Goal: Task Accomplishment & Management: Use online tool/utility

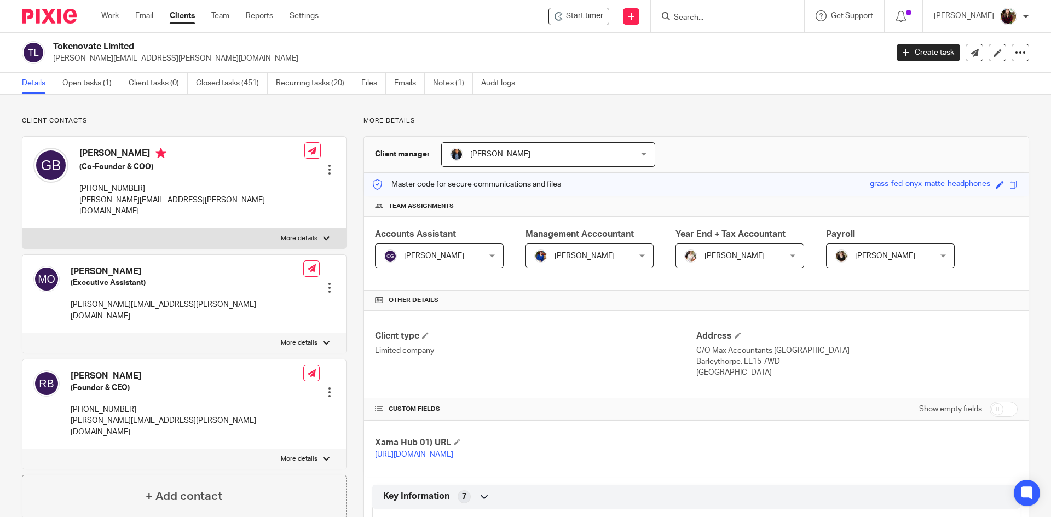
click at [747, 24] on div at bounding box center [727, 16] width 153 height 32
click at [738, 15] on input "Search" at bounding box center [722, 18] width 98 height 10
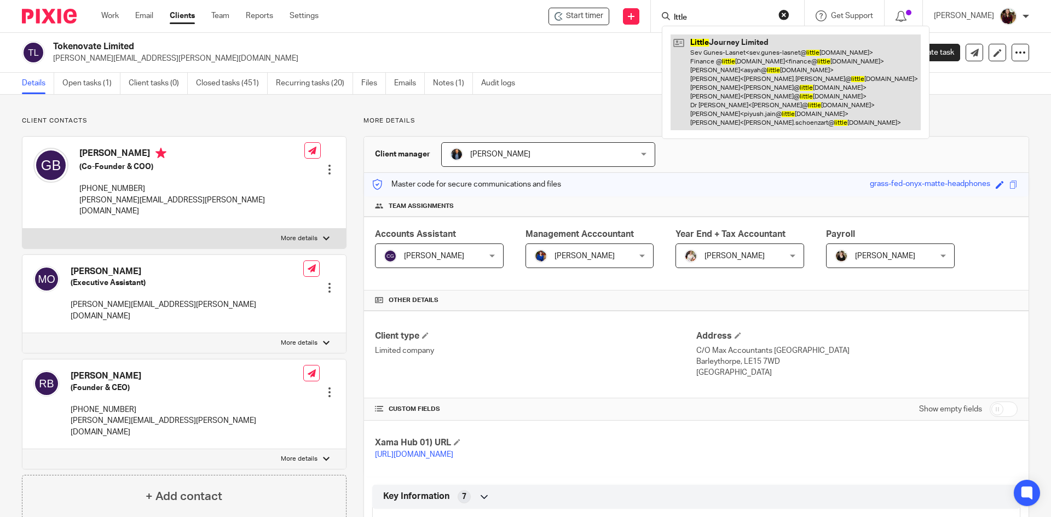
type input "lttle"
click at [725, 56] on link at bounding box center [795, 82] width 250 height 96
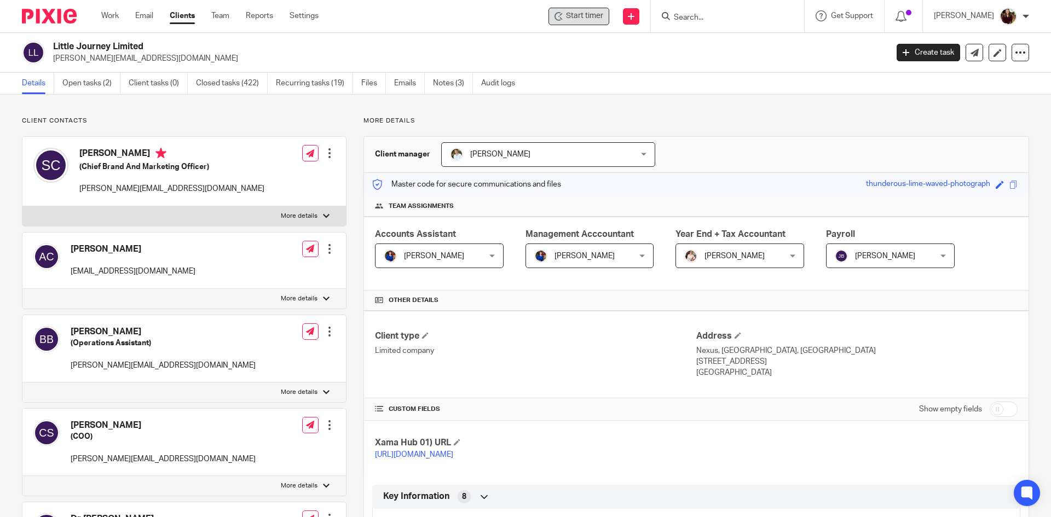
click at [584, 18] on span "Start timer" at bounding box center [584, 15] width 37 height 11
click at [596, 18] on span "Start timer" at bounding box center [584, 15] width 37 height 11
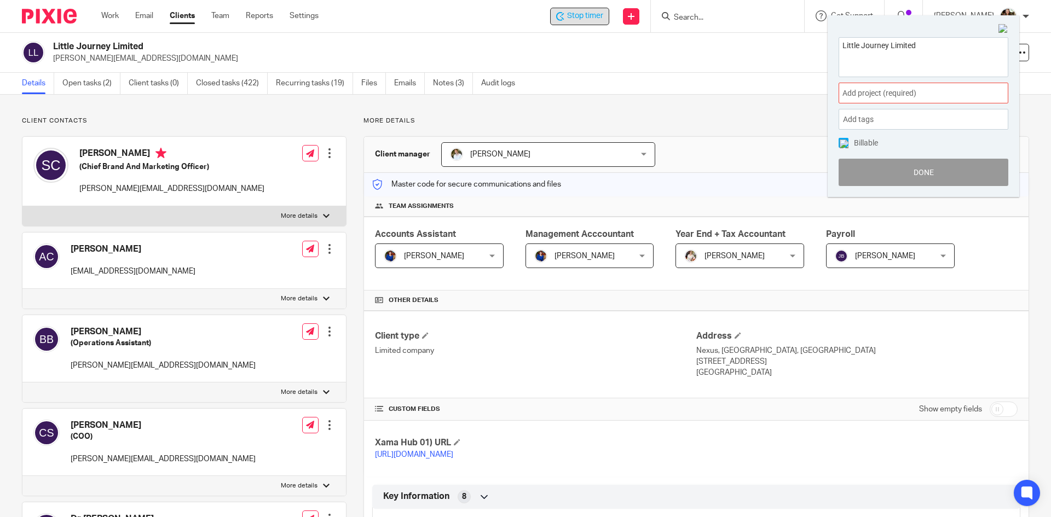
click at [907, 92] on span "Add project (required) :" at bounding box center [911, 93] width 138 height 11
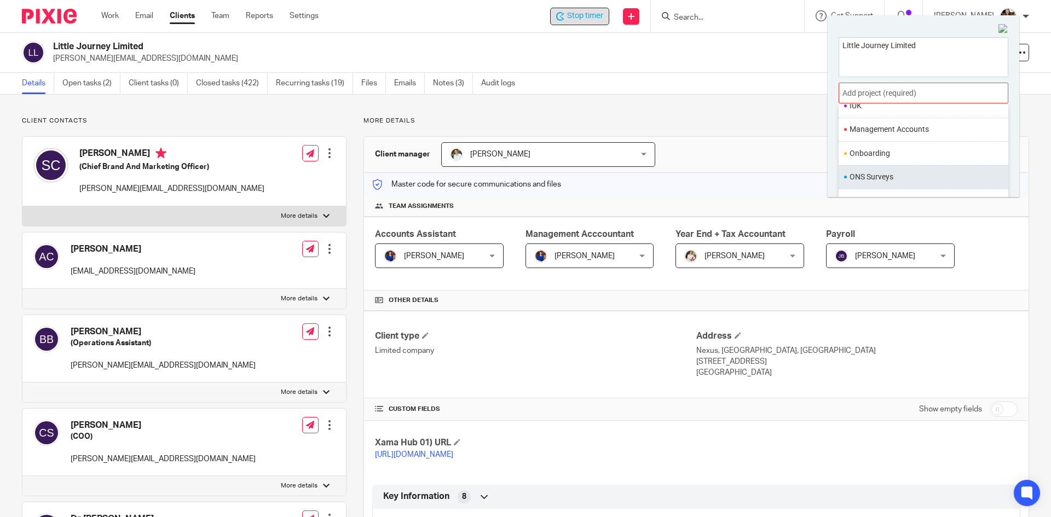
scroll to position [383, 0]
click at [870, 163] on ul "Payroll" at bounding box center [923, 171] width 170 height 24
click at [897, 176] on li "Payroll" at bounding box center [920, 170] width 143 height 11
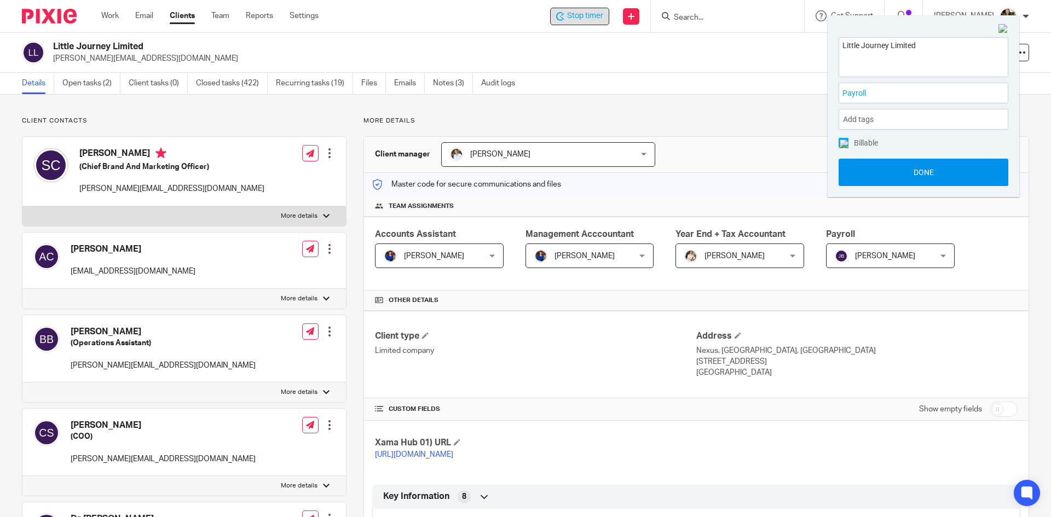
click at [918, 176] on button "Done" at bounding box center [923, 172] width 170 height 27
